Goal: Transaction & Acquisition: Purchase product/service

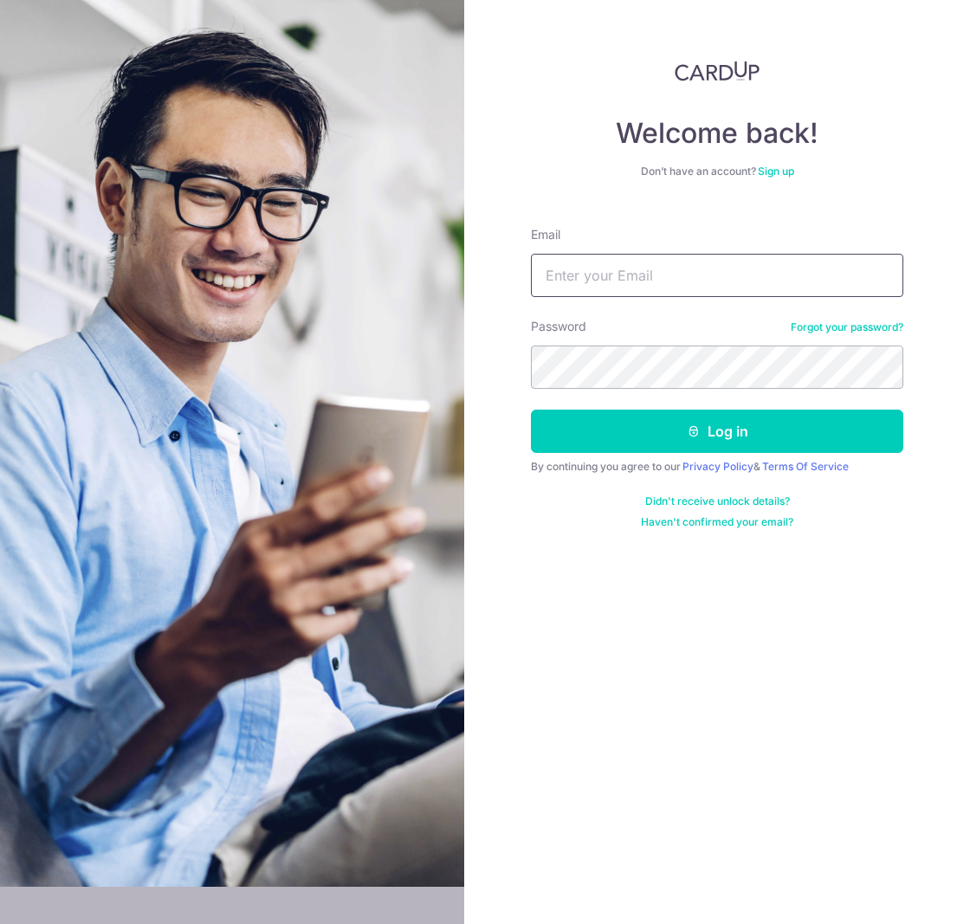
type input "finance@cosmo.com.sg"
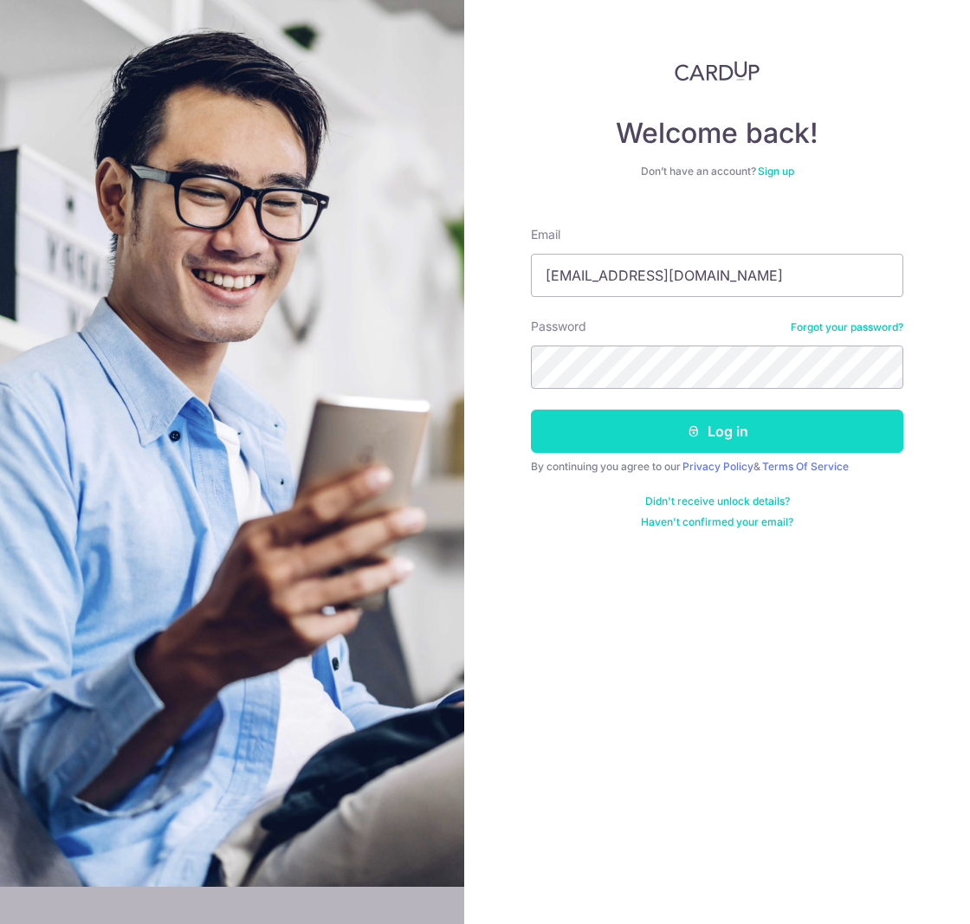
click at [626, 436] on button "Log in" at bounding box center [717, 431] width 372 height 43
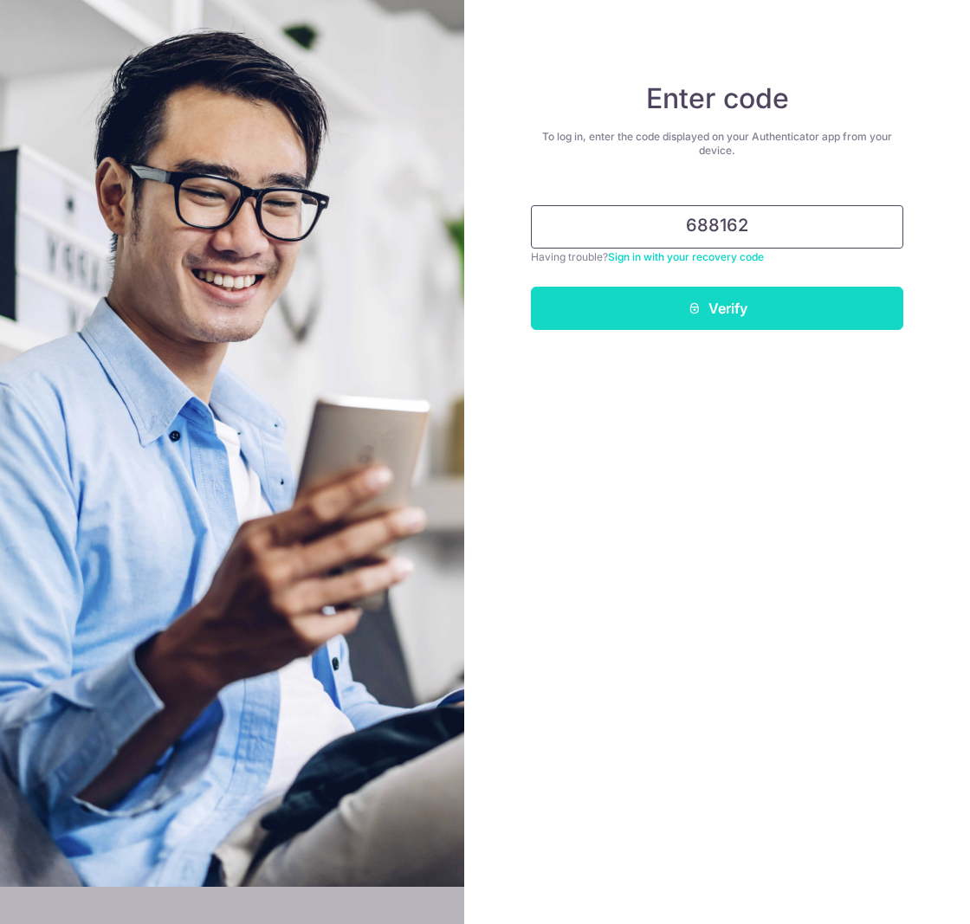
type input "688162"
click at [722, 306] on button "Verify" at bounding box center [717, 308] width 372 height 43
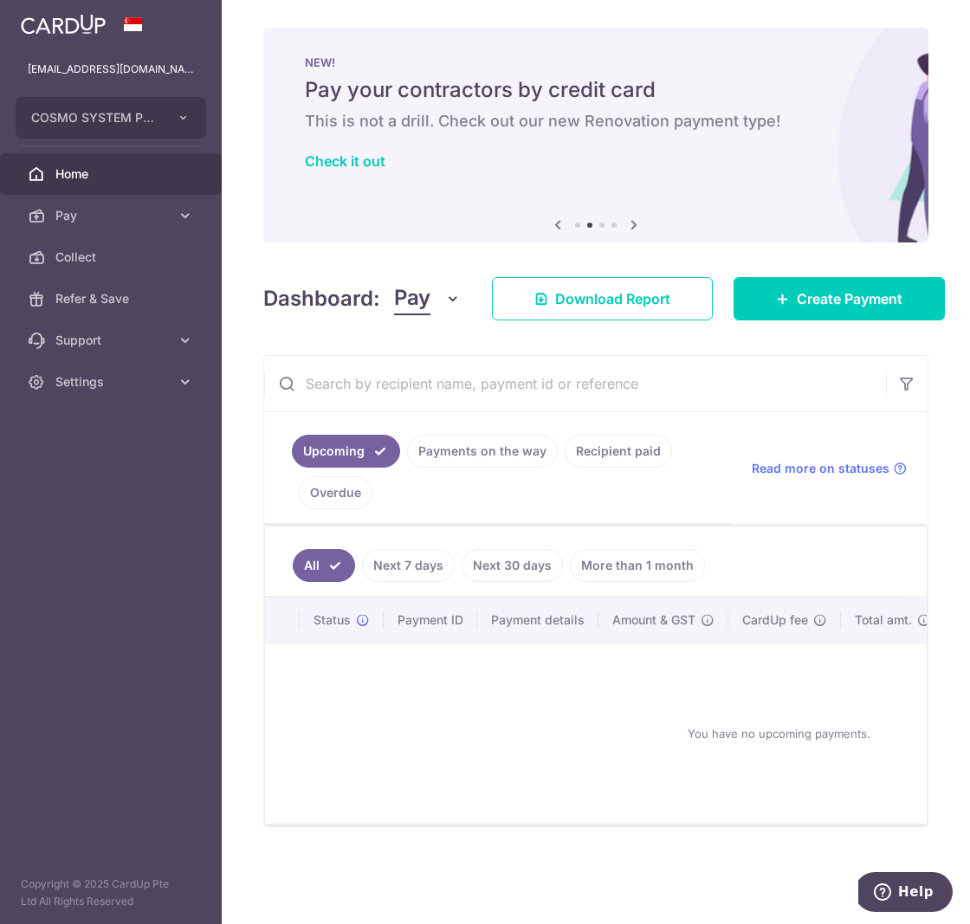
click at [622, 456] on link "Recipient paid" at bounding box center [618, 451] width 107 height 33
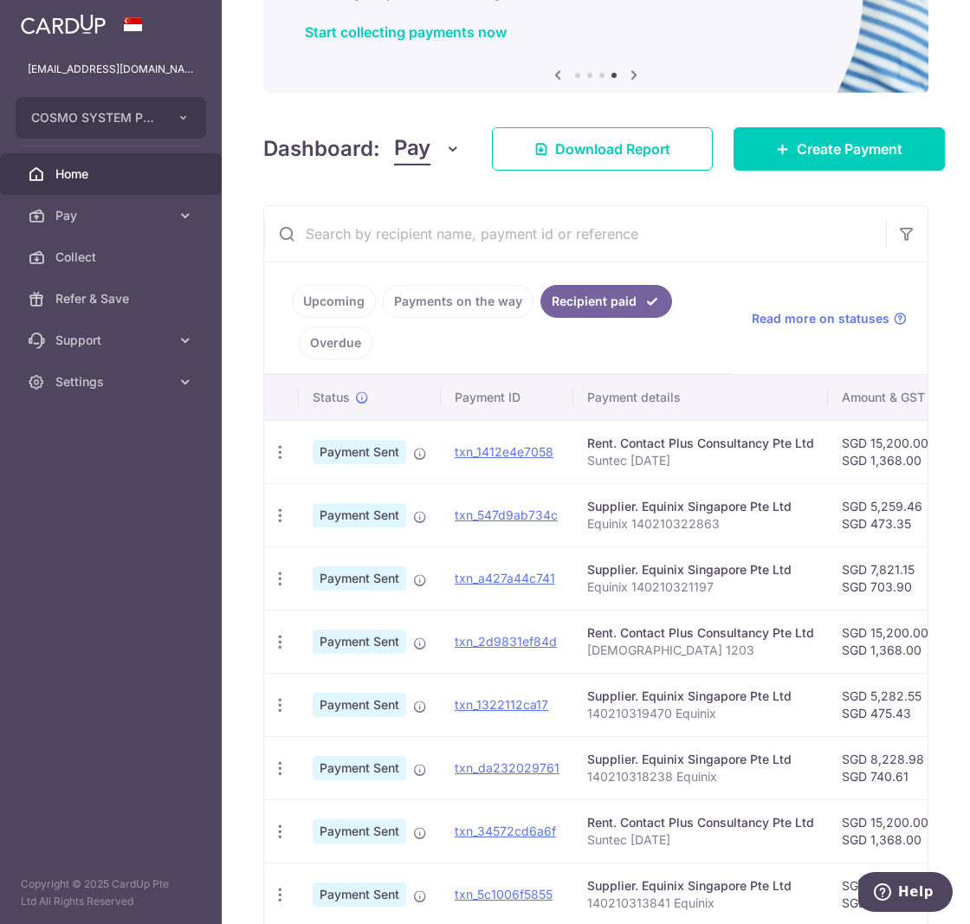
click at [480, 308] on link "Payments on the way" at bounding box center [458, 301] width 151 height 33
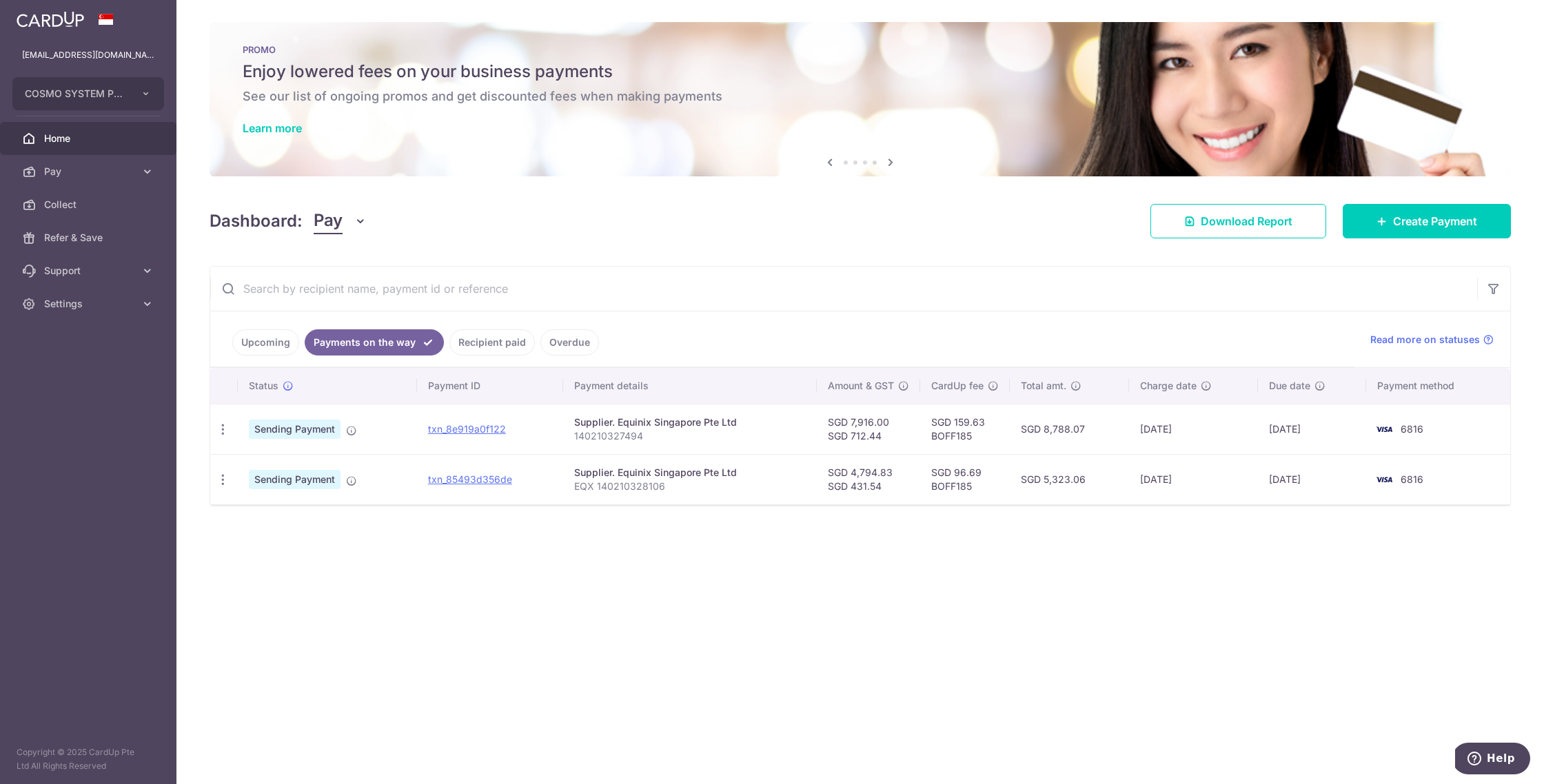
click at [484, 341] on link "Recipient paid" at bounding box center [492, 342] width 85 height 26
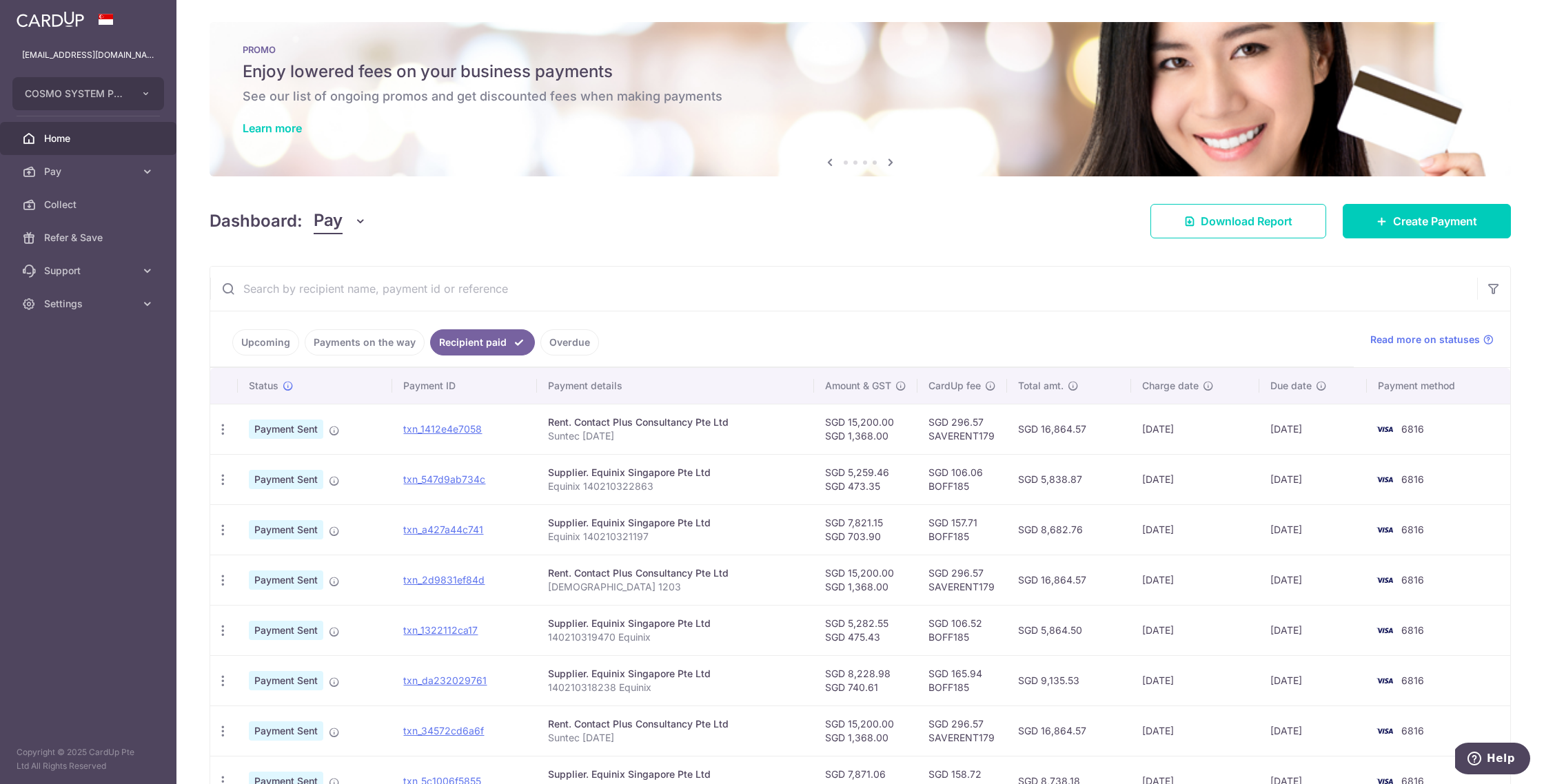
click at [772, 437] on td "SGD 296.57 SAVERENT179" at bounding box center [962, 428] width 90 height 50
copy td "SAVERENT179"
click at [772, 442] on td "SGD 296.57 SAVERENT179" at bounding box center [962, 428] width 90 height 50
click at [772, 441] on td "SGD 296.57 SAVERENT179" at bounding box center [962, 428] width 90 height 50
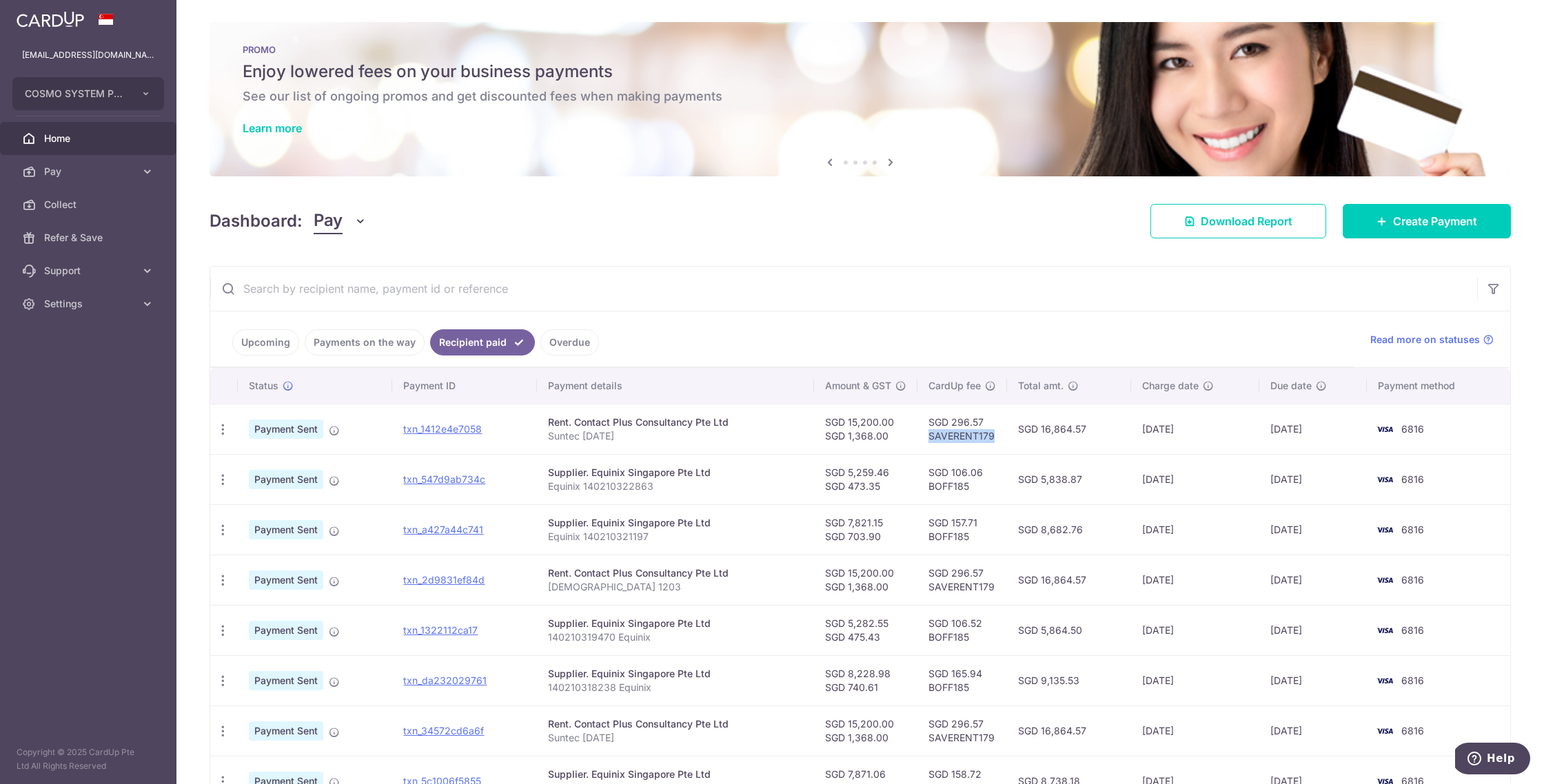
click at [772, 441] on td "SGD 296.57 SAVERENT179" at bounding box center [962, 428] width 90 height 50
copy td "SAVERENT179"
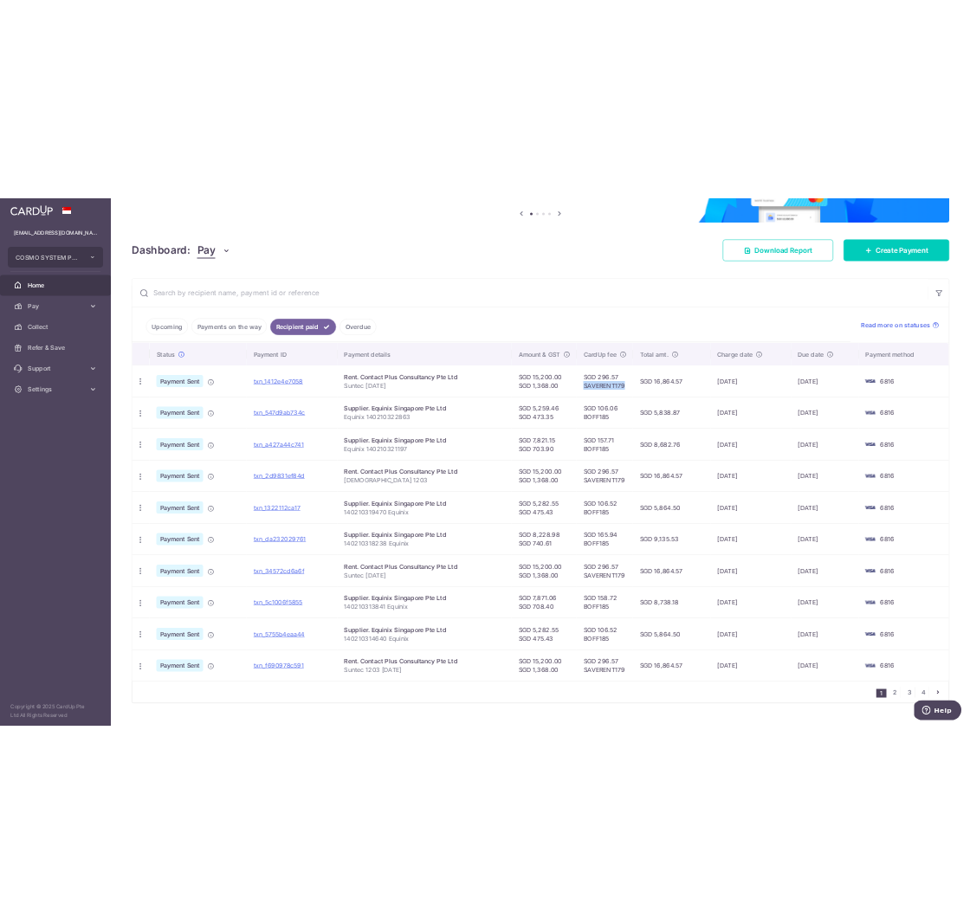
scroll to position [280, 0]
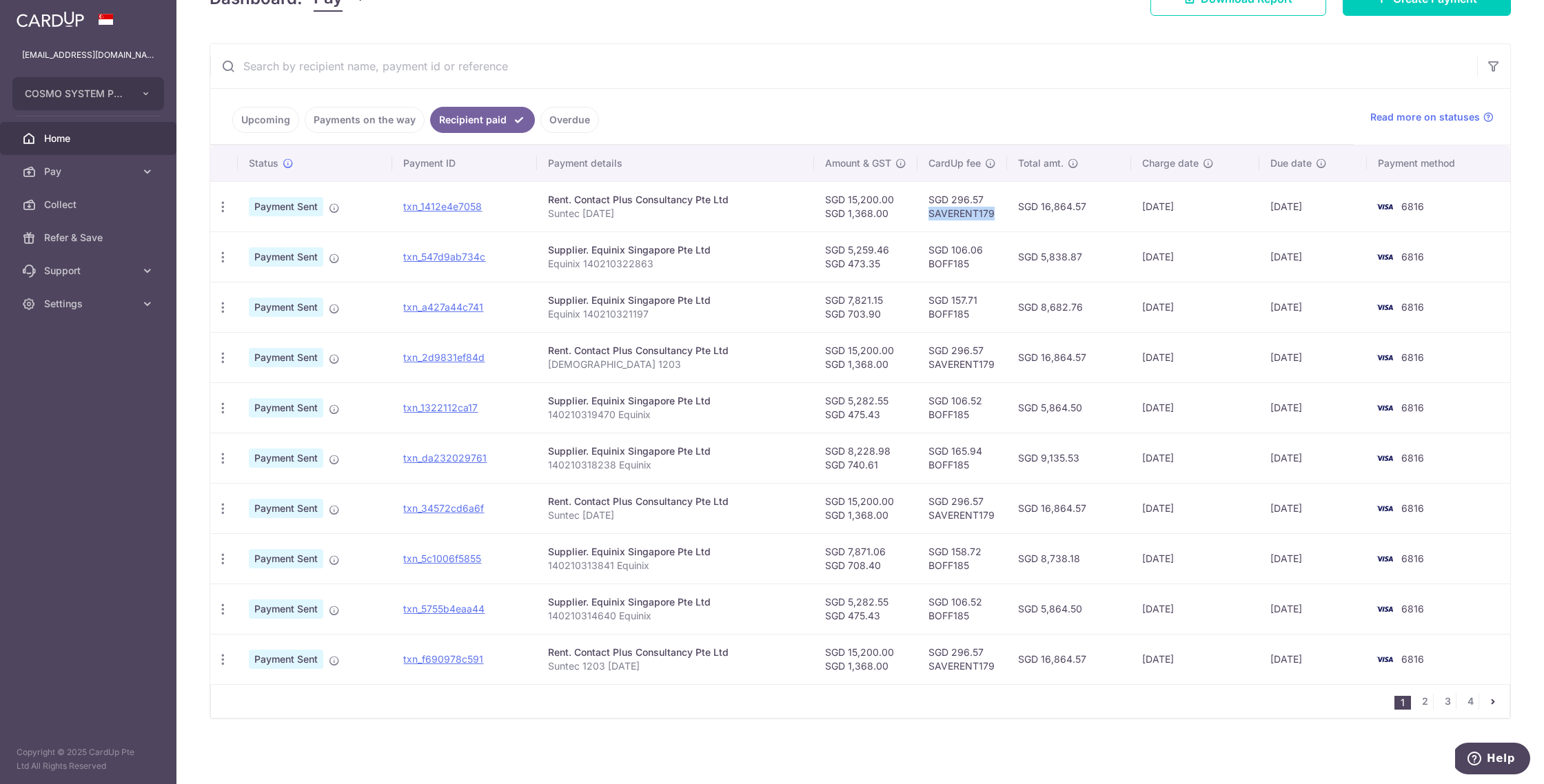
click at [772, 213] on td "SGD 296.57 SAVERENT179" at bounding box center [962, 206] width 90 height 50
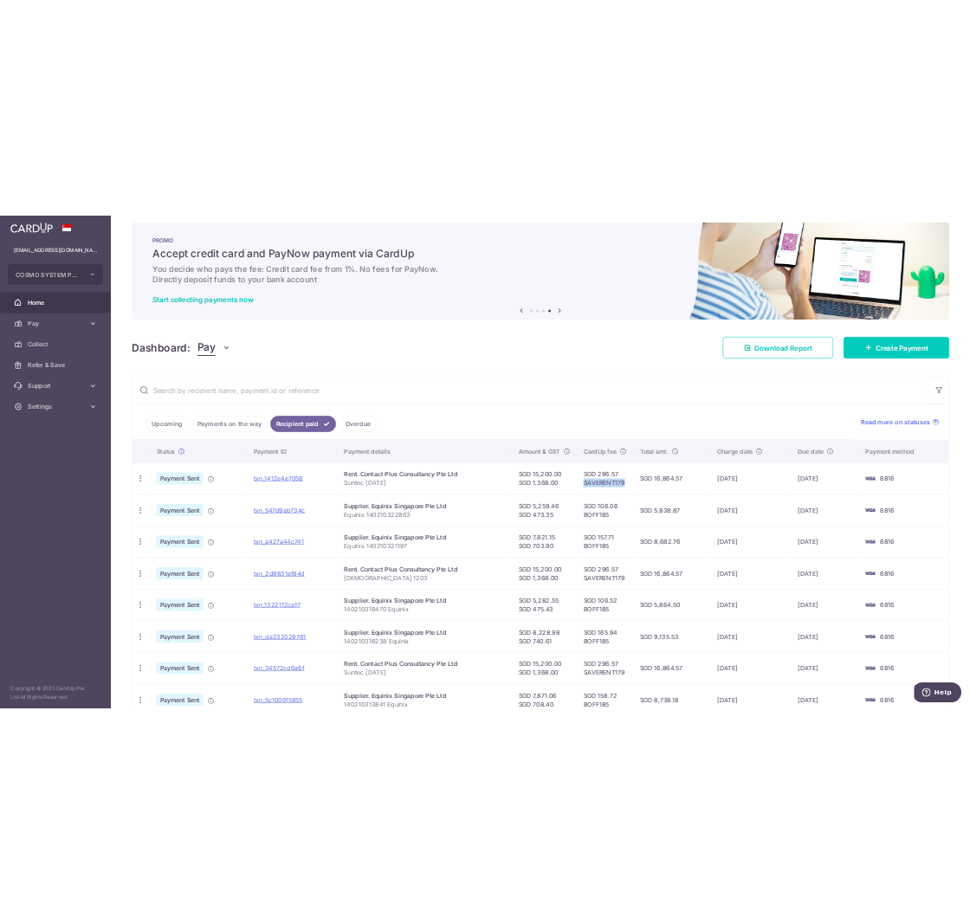
scroll to position [0, 0]
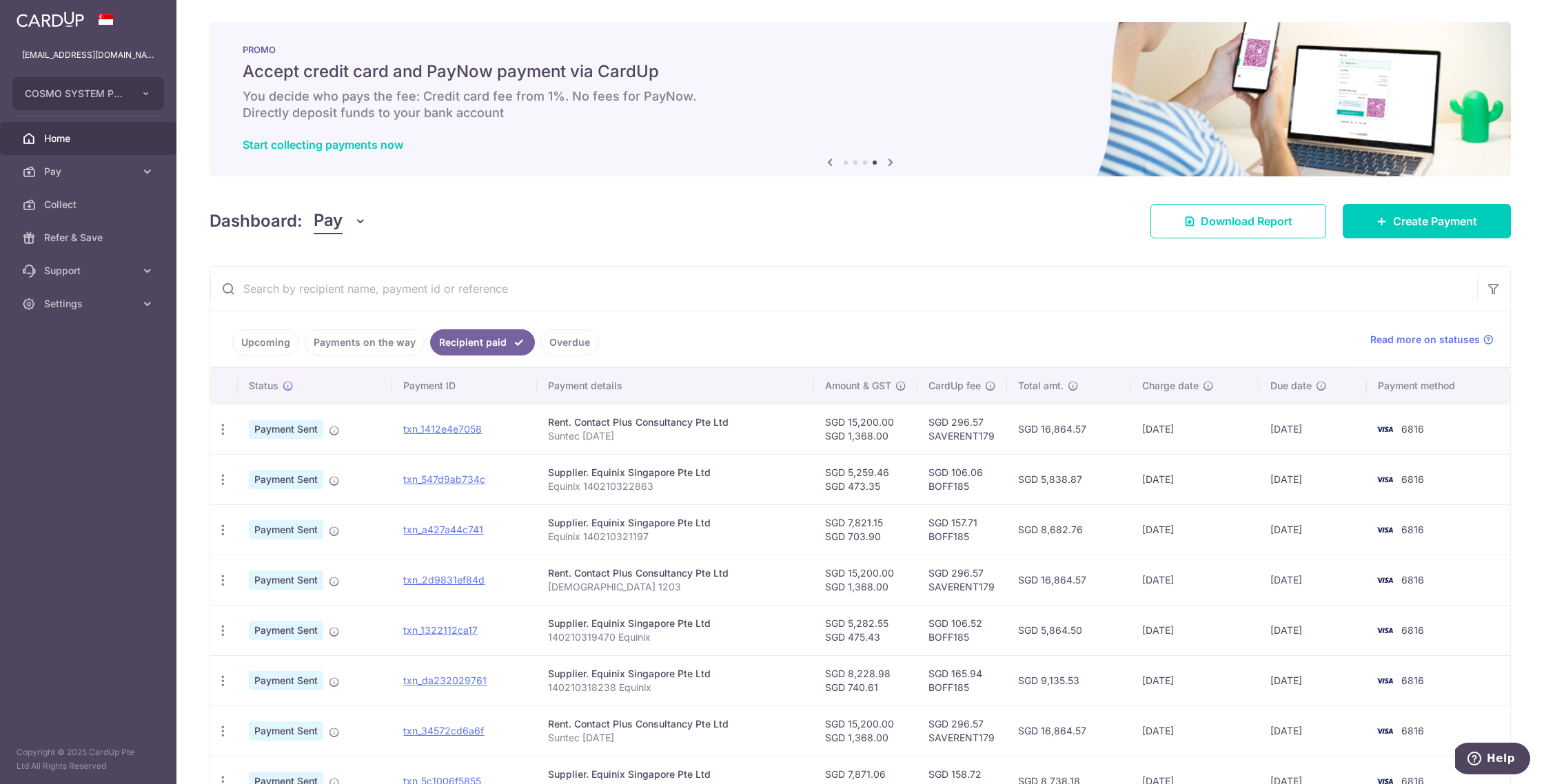
click at [271, 349] on link "Upcoming" at bounding box center [266, 342] width 67 height 26
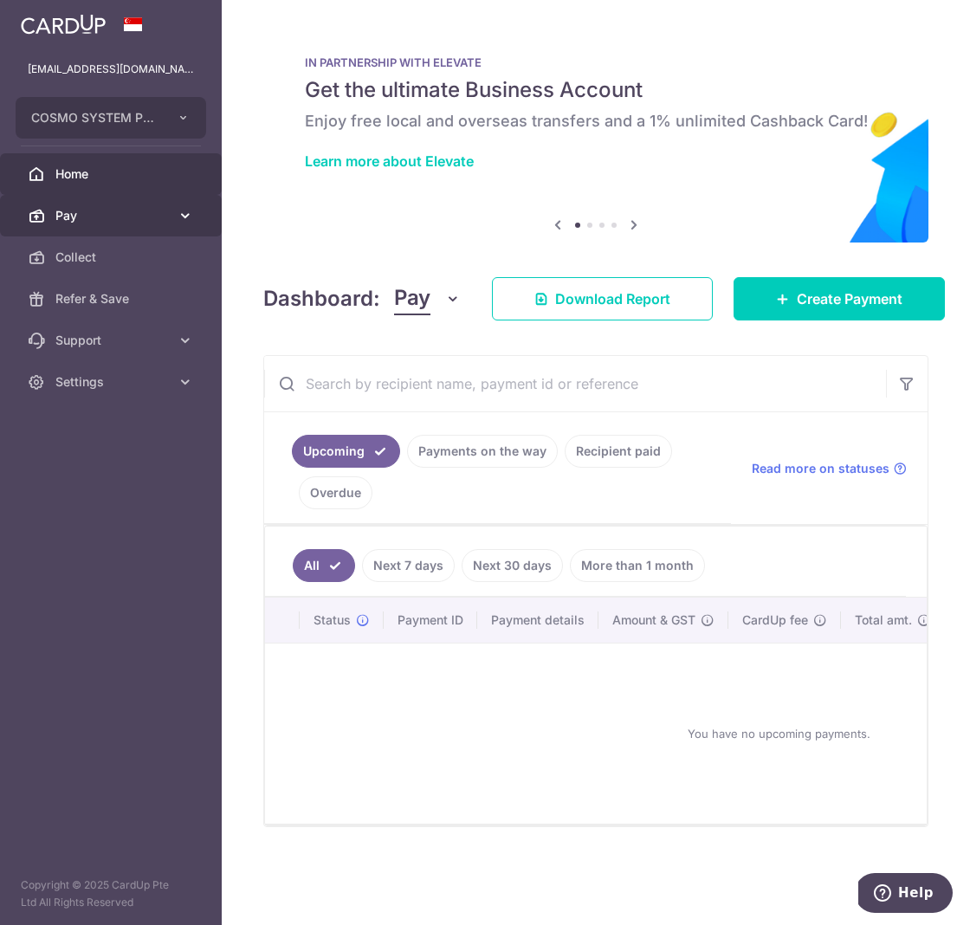
click at [105, 217] on span "Pay" at bounding box center [112, 215] width 114 height 17
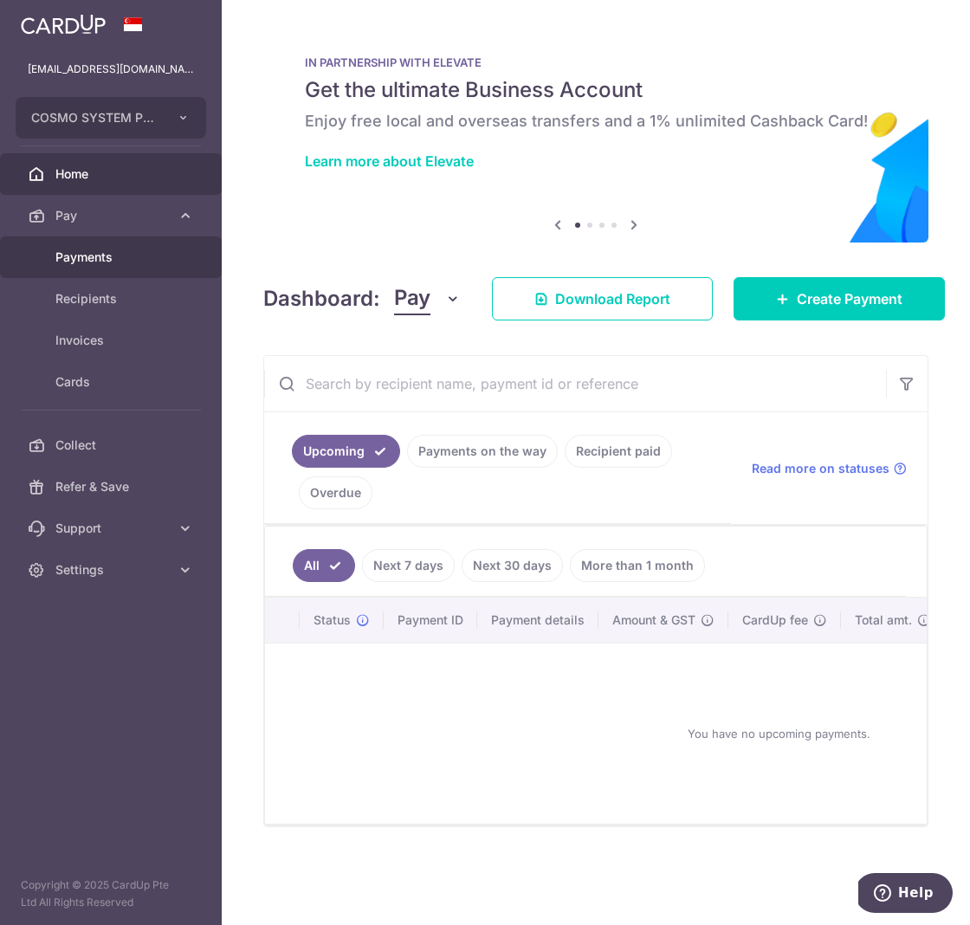
click at [131, 257] on span "Payments" at bounding box center [112, 256] width 114 height 17
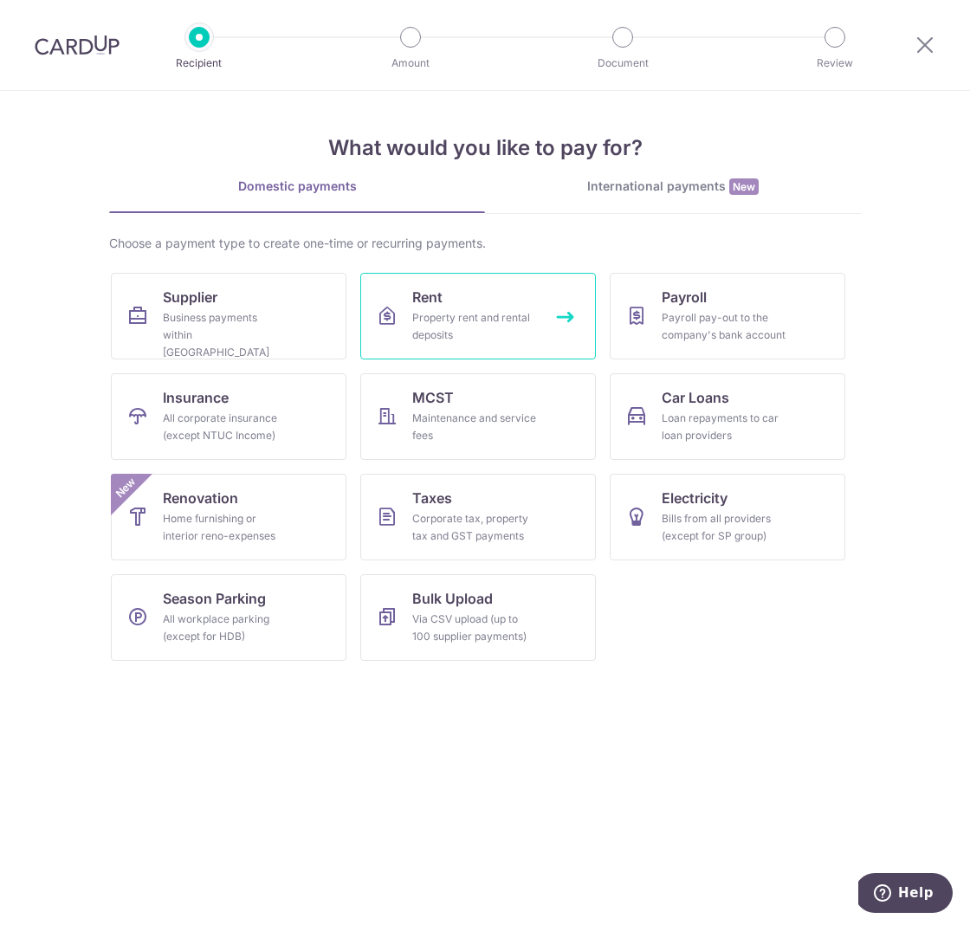
click at [509, 329] on div "Property rent and rental deposits" at bounding box center [474, 326] width 125 height 35
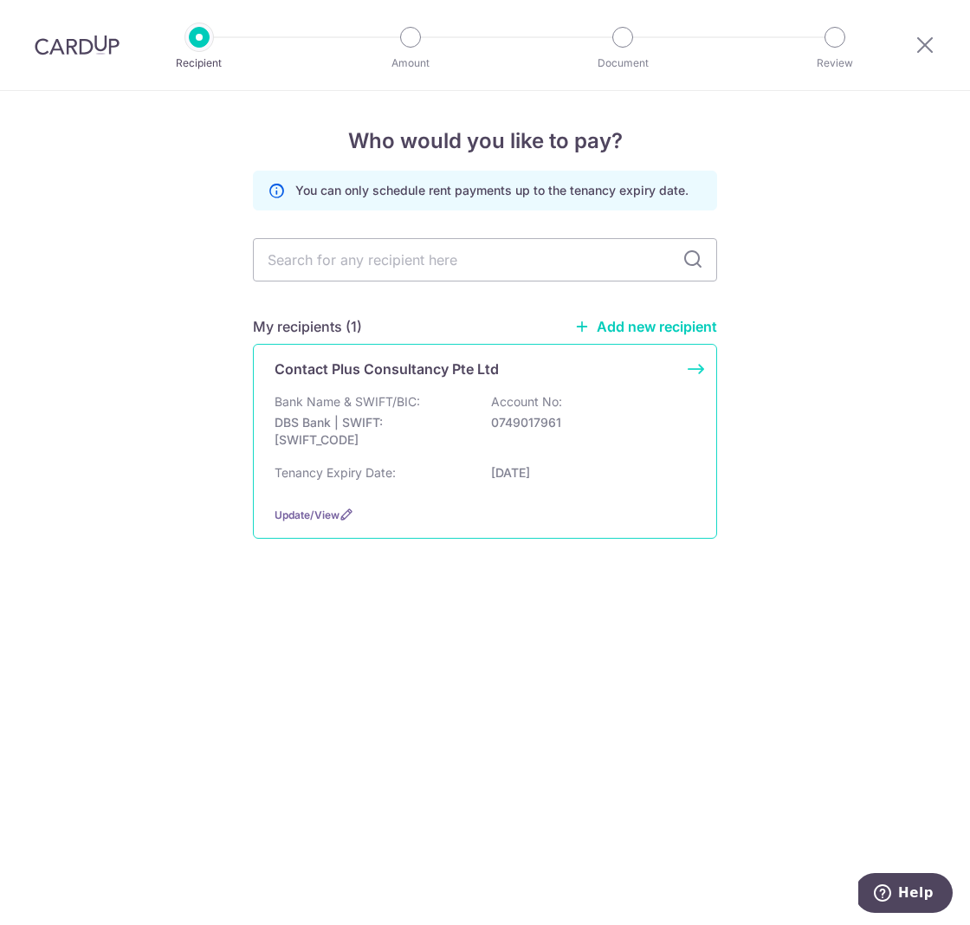
click at [577, 405] on div "Bank Name & SWIFT/BIC: DBS Bank | SWIFT: DBSSSGSGXXX Account No: 0749017961" at bounding box center [484, 425] width 421 height 64
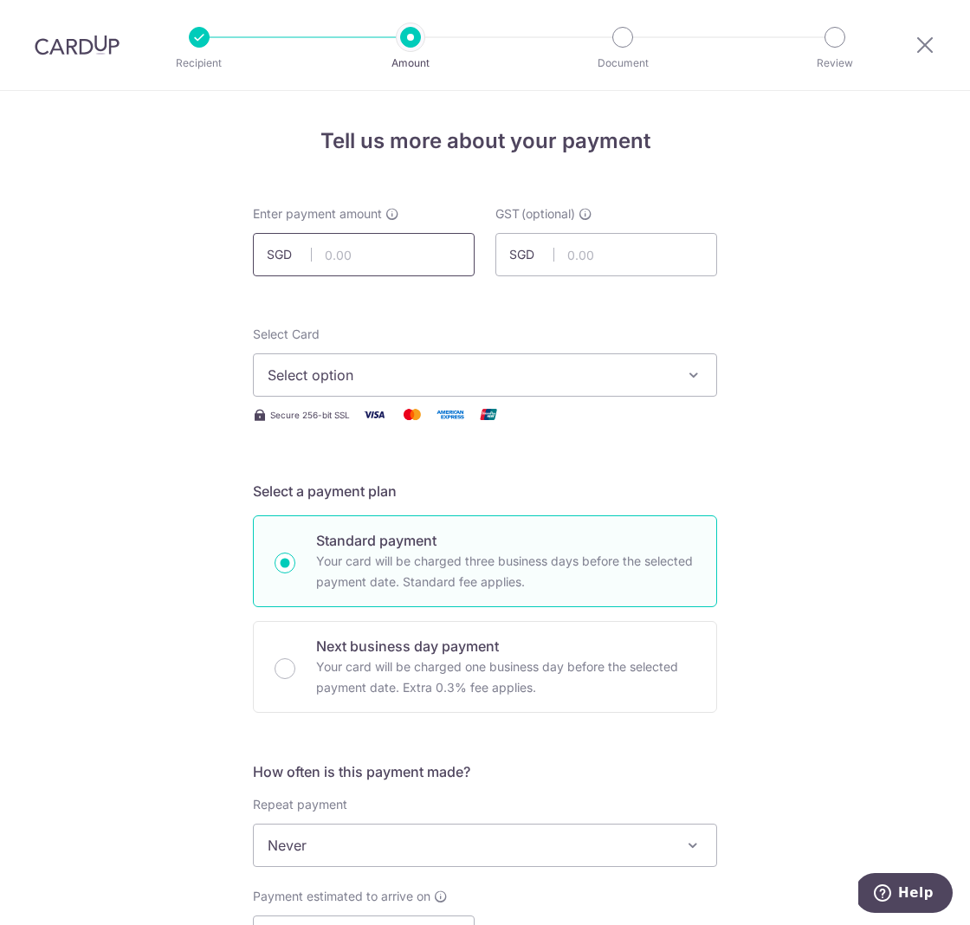
click at [362, 261] on input "text" at bounding box center [364, 254] width 222 height 43
click at [397, 260] on input "text" at bounding box center [364, 254] width 222 height 43
type input "15,200.00"
type input "1,368.00"
click at [635, 368] on span "Select option" at bounding box center [469, 375] width 403 height 21
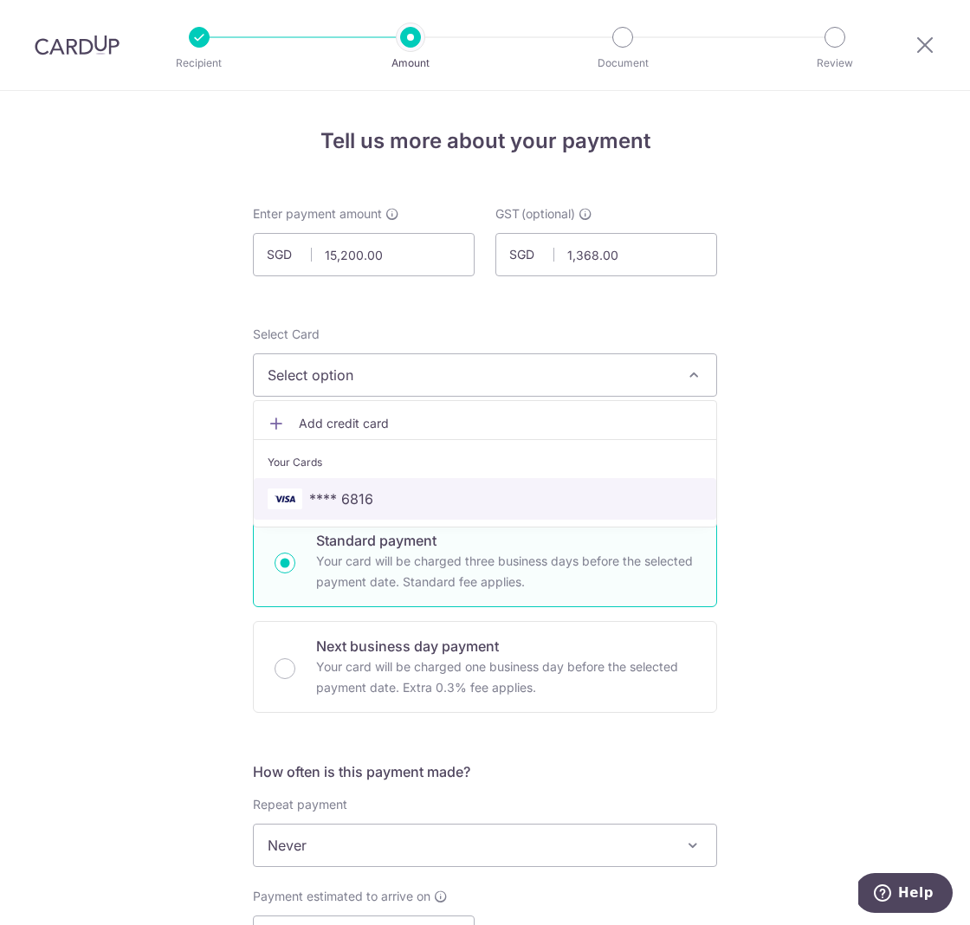
click at [405, 510] on link "**** 6816" at bounding box center [485, 499] width 462 height 42
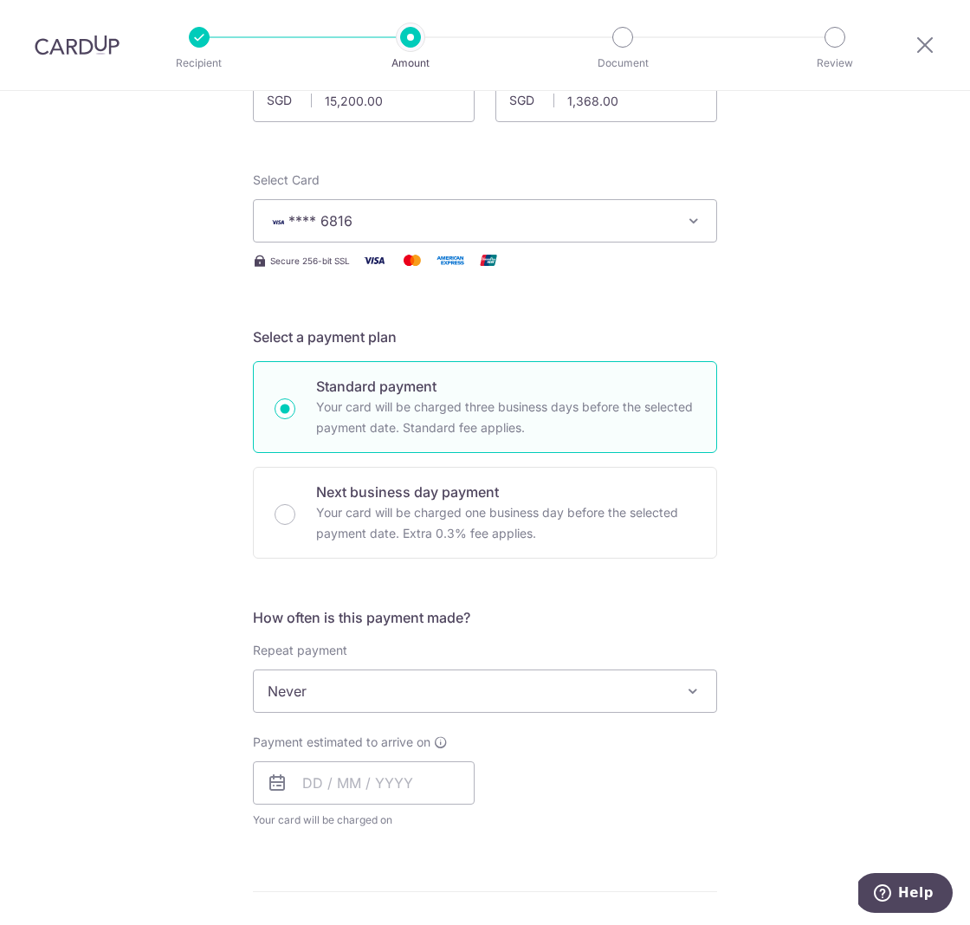
scroll to position [176, 0]
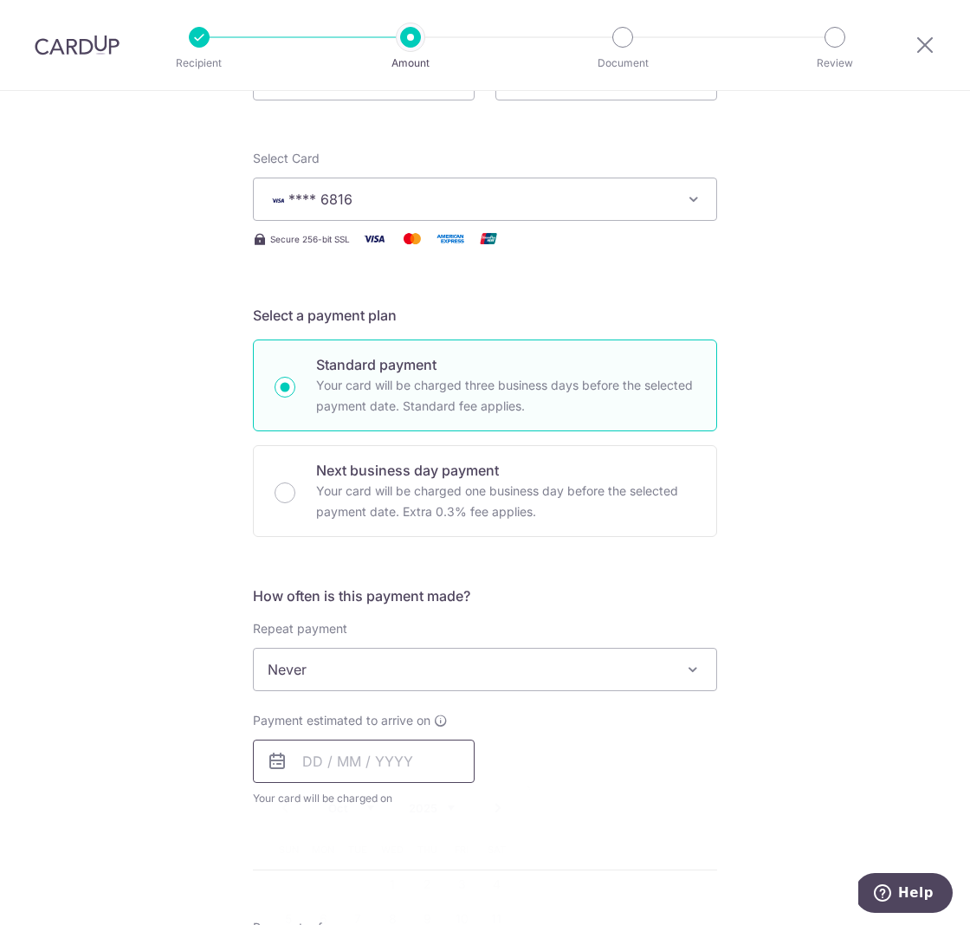
click at [318, 760] on input "text" at bounding box center [364, 760] width 222 height 43
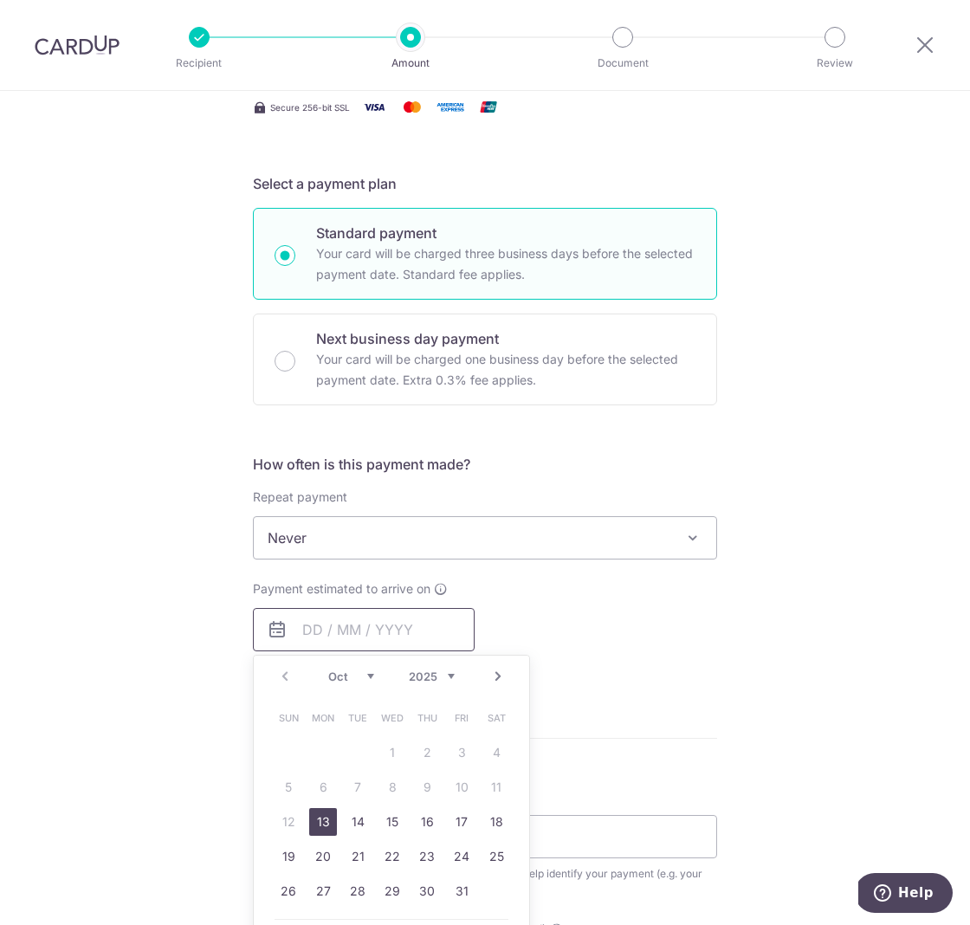
scroll to position [335, 0]
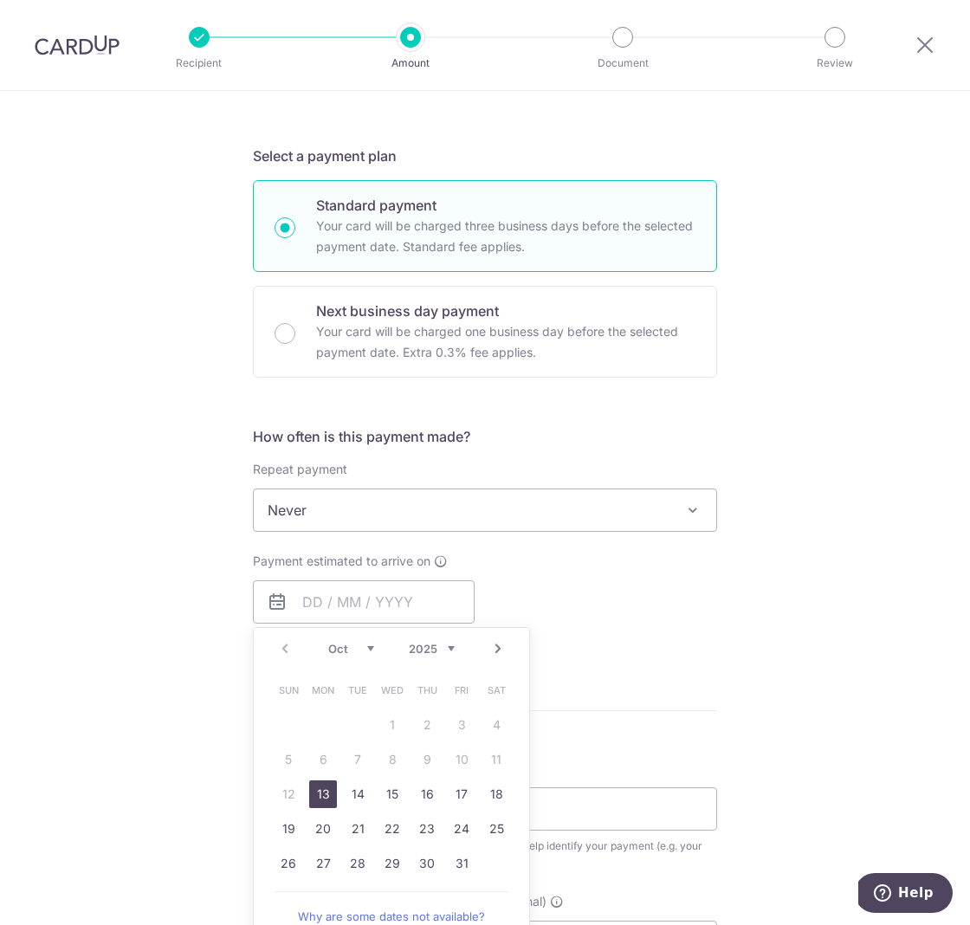
click at [327, 789] on link "13" at bounding box center [323, 794] width 28 height 28
type input "[DATE]"
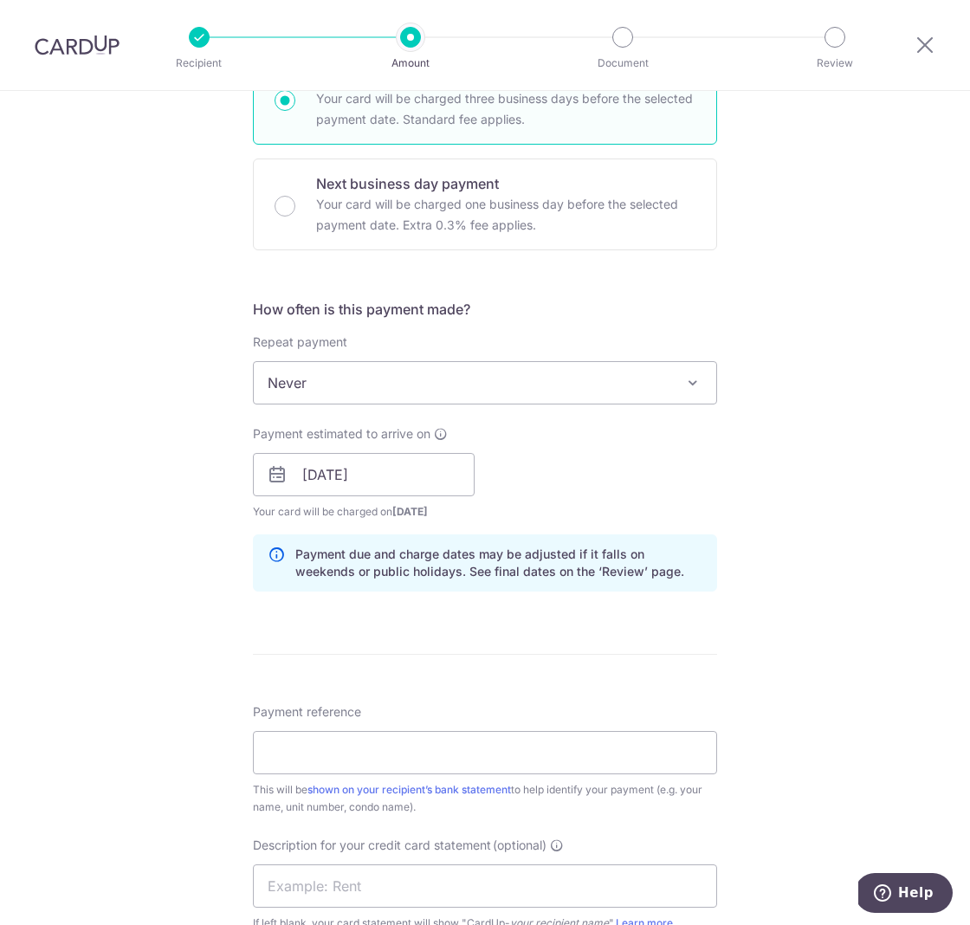
scroll to position [508, 0]
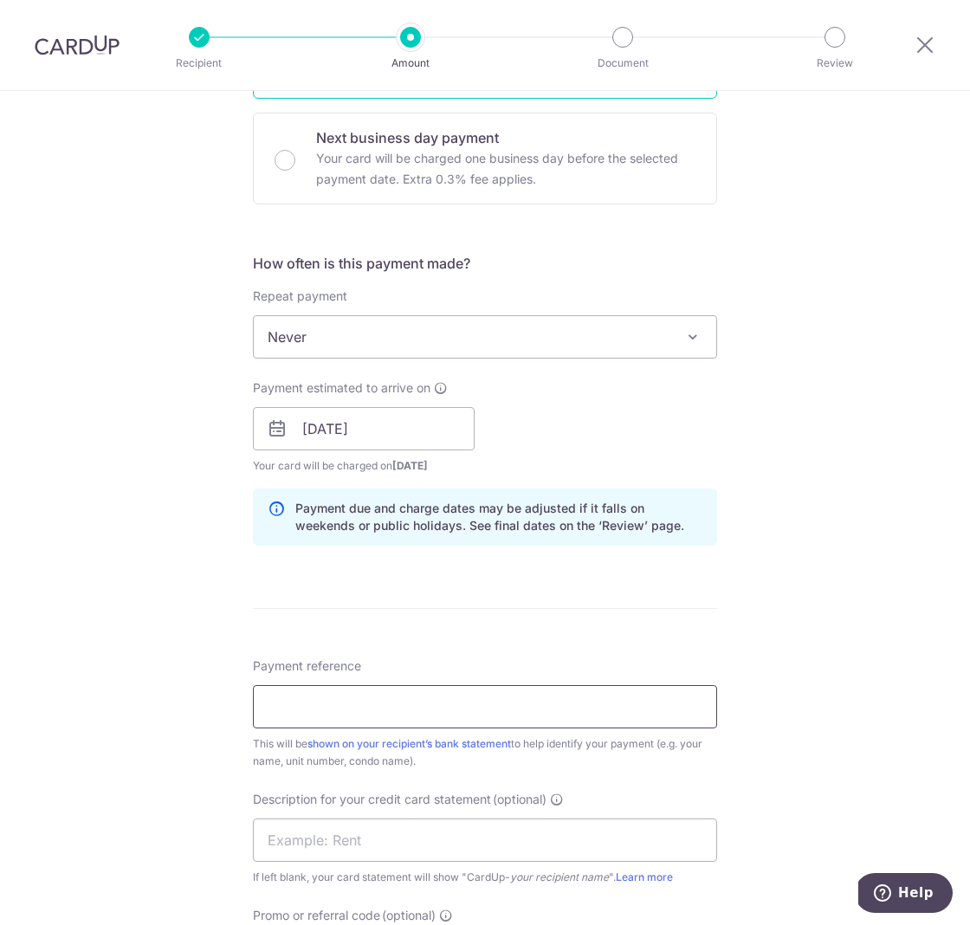
click at [467, 705] on input "Payment reference" at bounding box center [485, 706] width 464 height 43
type input "1"
click at [384, 707] on input "Suntec 1203" at bounding box center [485, 706] width 464 height 43
drag, startPoint x: 411, startPoint y: 705, endPoint x: 151, endPoint y: 705, distance: 260.6
click at [151, 705] on div "Tell us more about your payment Enter payment amount SGD 15,200.00 15200.00 GST…" at bounding box center [485, 459] width 970 height 1753
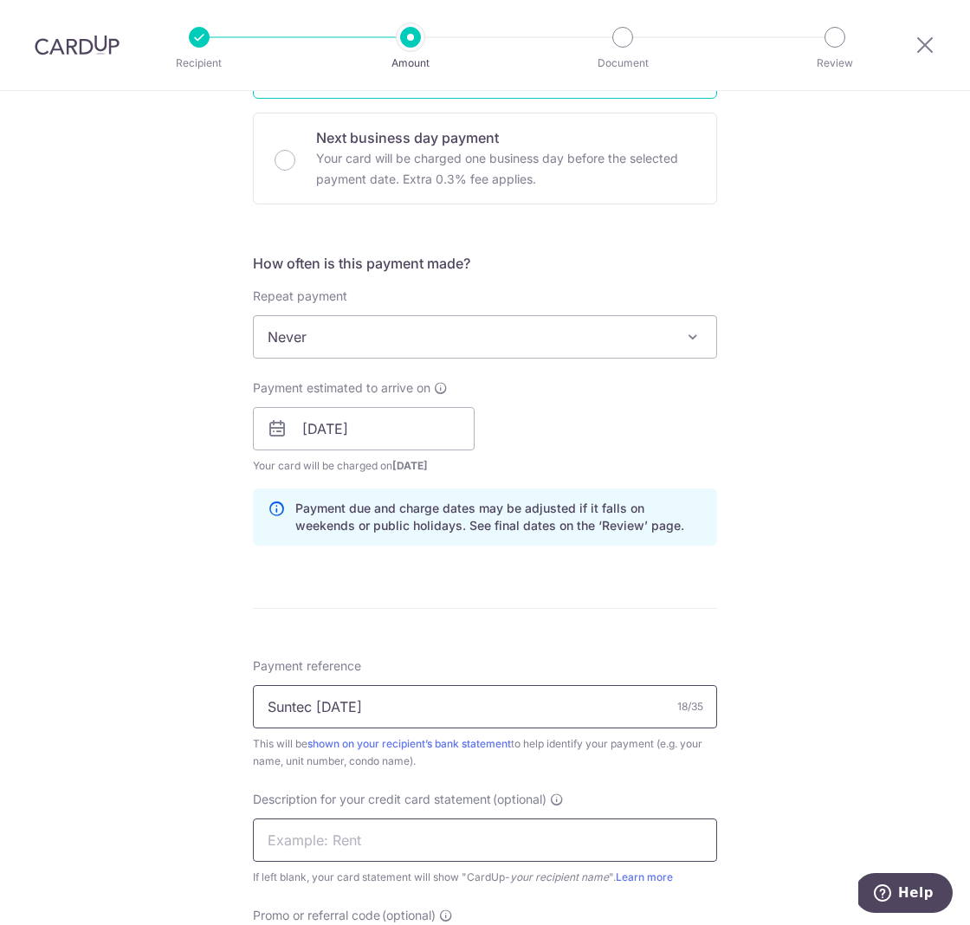
type input "Suntec 1203 Oct 25"
click at [286, 836] on input "text" at bounding box center [485, 839] width 464 height 43
paste input "Suntec 1203 Oct"
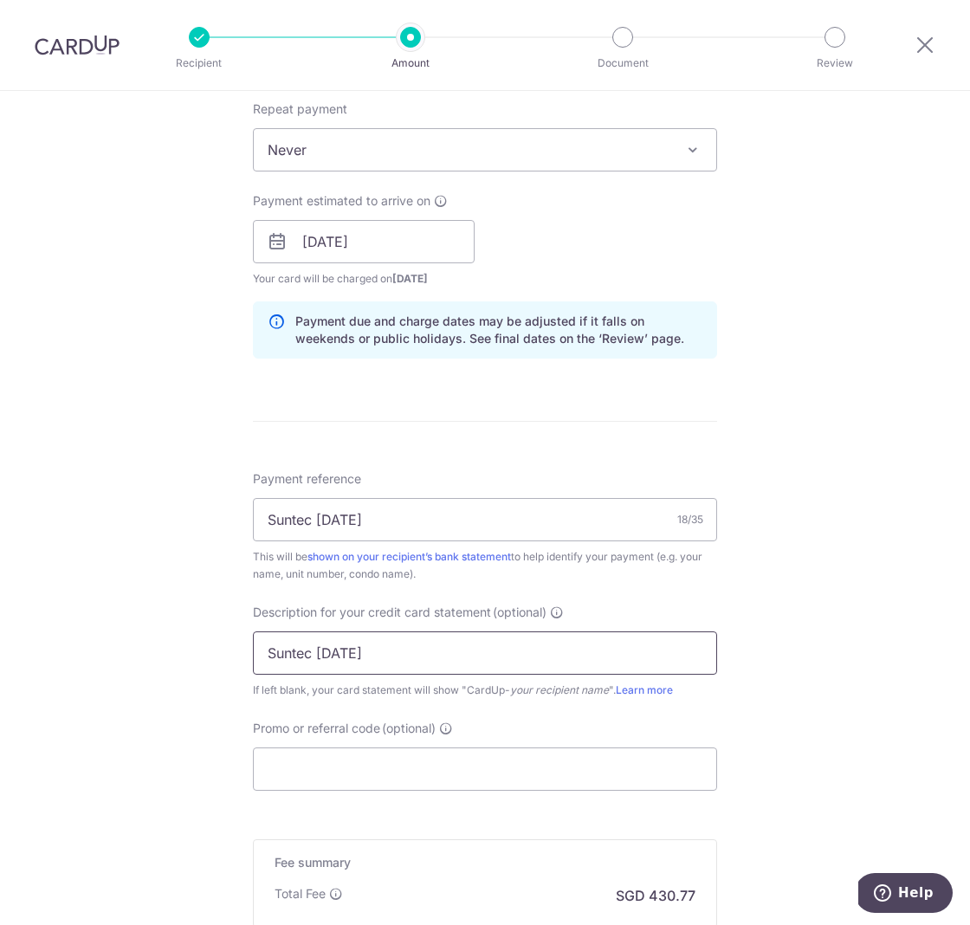
scroll to position [801, 0]
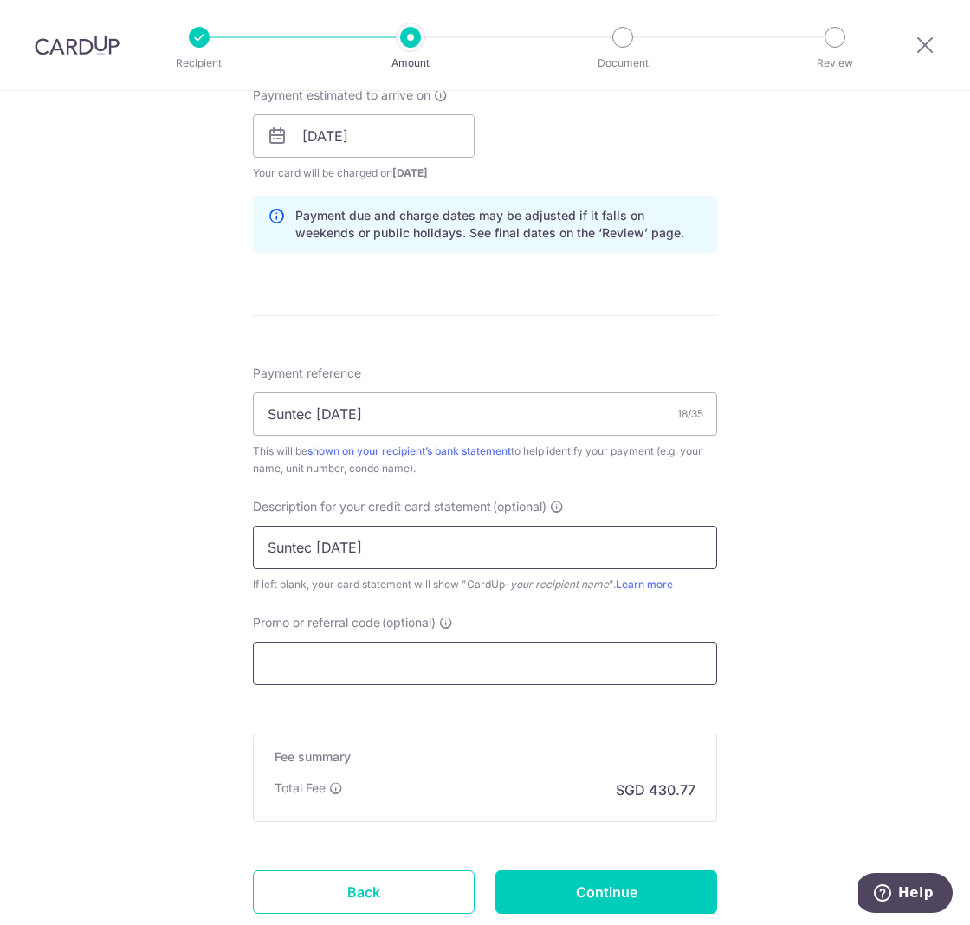
type input "Suntec 1203 Oct"
click at [428, 664] on input "Promo or referral code (optional)" at bounding box center [485, 663] width 464 height 43
paste input "SAVERENT179"
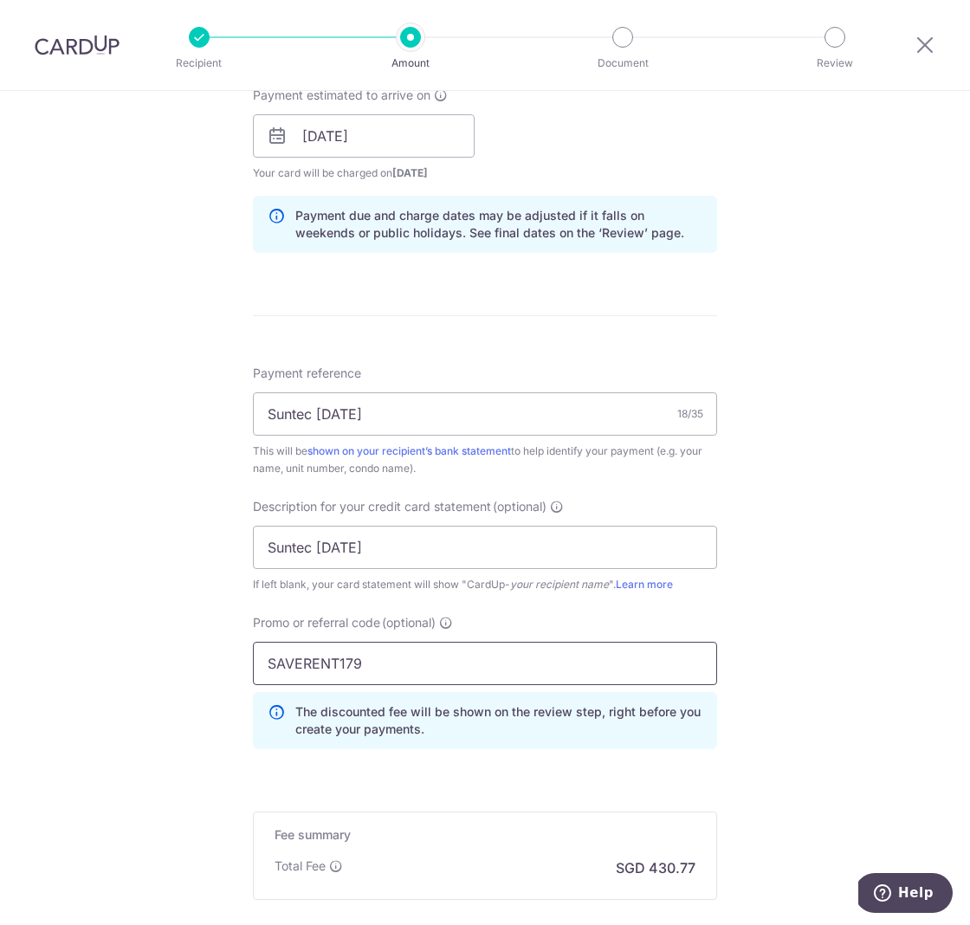
scroll to position [920, 0]
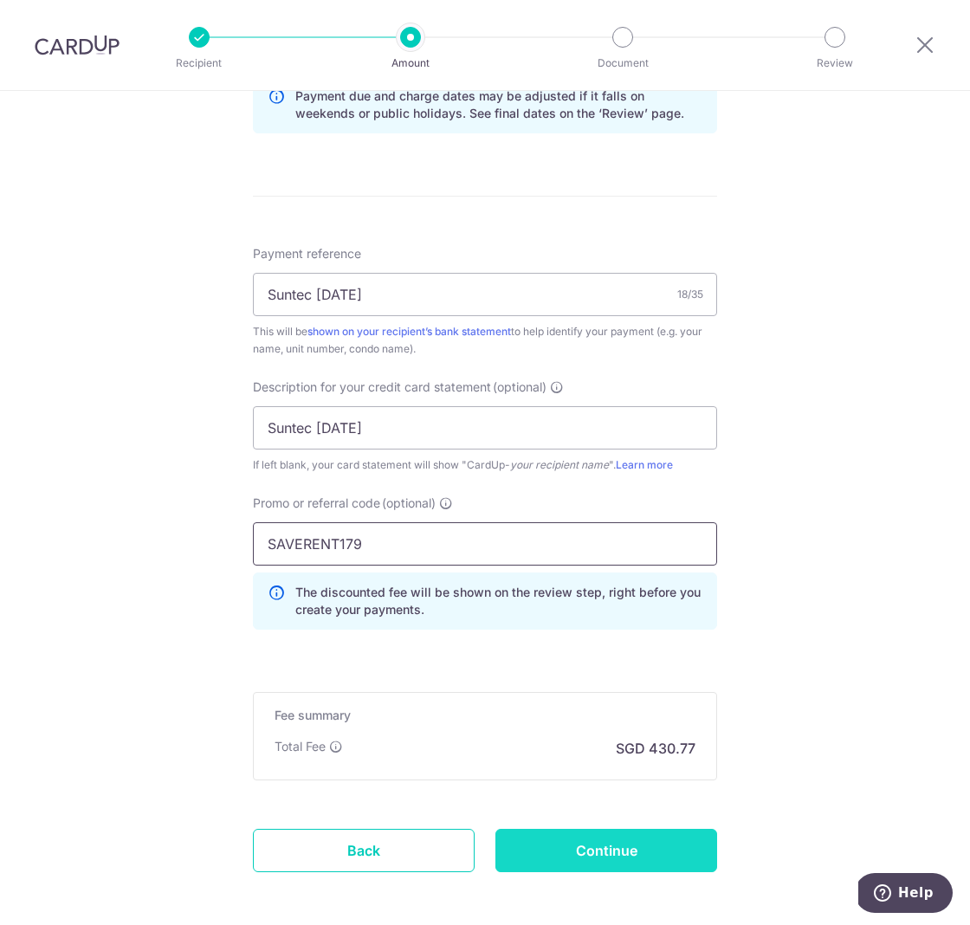
type input "SAVERENT179"
click at [625, 861] on input "Continue" at bounding box center [606, 850] width 222 height 43
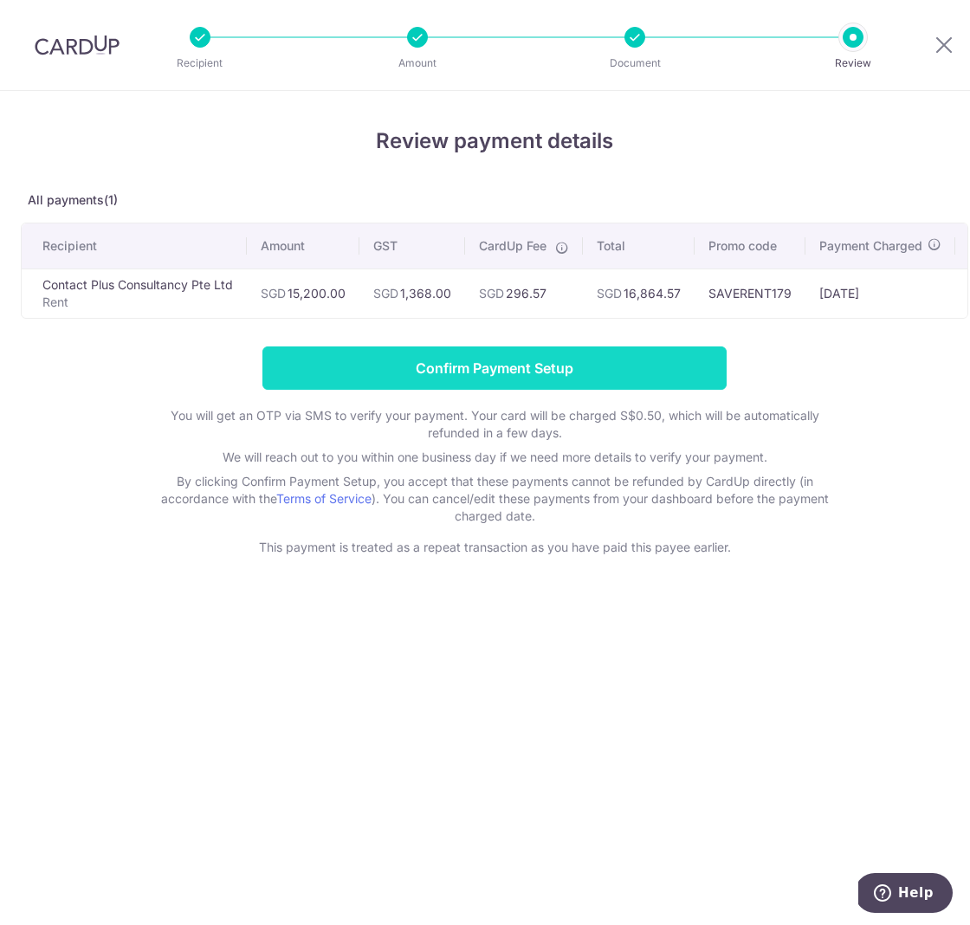
click at [493, 373] on input "Confirm Payment Setup" at bounding box center [494, 367] width 464 height 43
